Goal: Find specific page/section: Find specific page/section

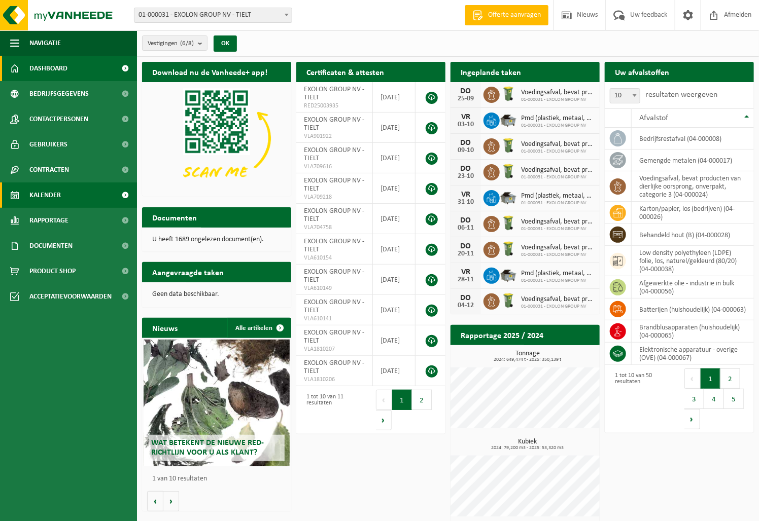
click at [64, 188] on link "Kalender" at bounding box center [68, 195] width 137 height 25
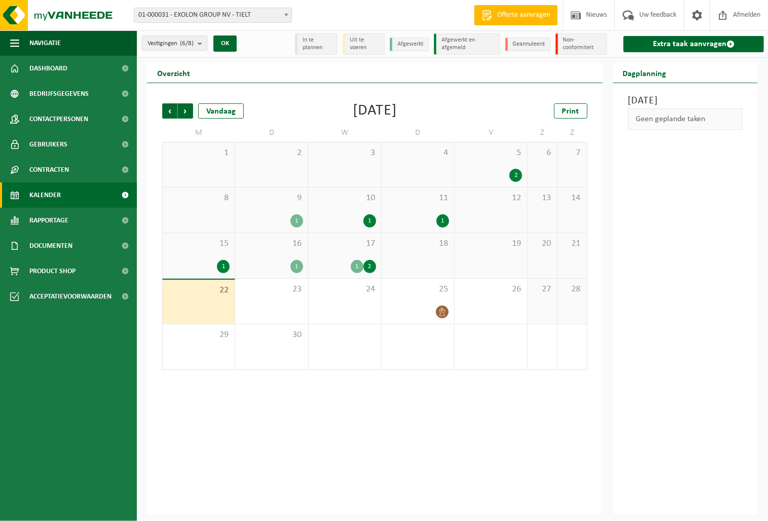
click at [363, 43] on li "Uit te voeren" at bounding box center [364, 43] width 43 height 21
click at [327, 43] on li "In te plannen" at bounding box center [316, 43] width 43 height 21
click at [372, 39] on li "Uit te voeren" at bounding box center [364, 43] width 43 height 21
click at [411, 43] on li "Afgewerkt" at bounding box center [409, 45] width 39 height 14
drag, startPoint x: 450, startPoint y: 41, endPoint x: 544, endPoint y: 47, distance: 94.0
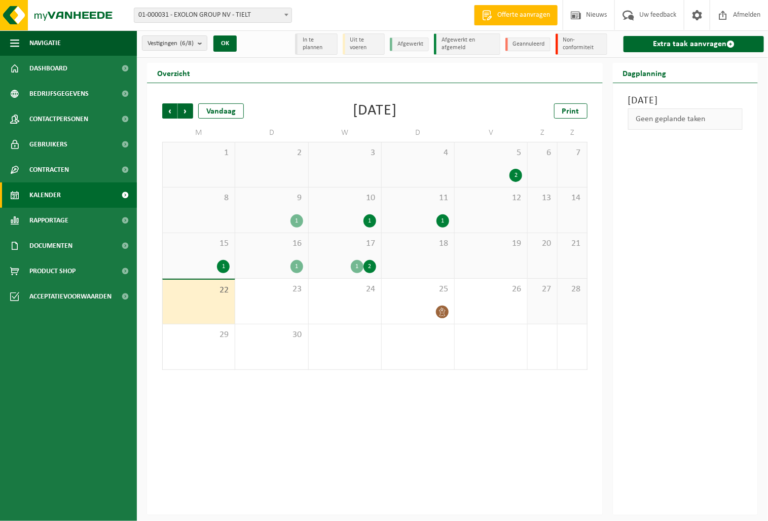
click at [451, 41] on li "Afgewerkt en afgemeld" at bounding box center [467, 43] width 66 height 21
click at [527, 45] on li "Geannuleerd" at bounding box center [528, 45] width 45 height 14
click at [594, 43] on li "Non-conformiteit" at bounding box center [582, 43] width 52 height 21
